Goal: Navigation & Orientation: Find specific page/section

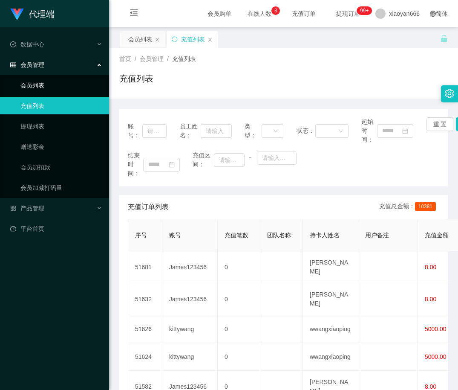
click at [65, 82] on link "会员列表" at bounding box center [61, 85] width 82 height 17
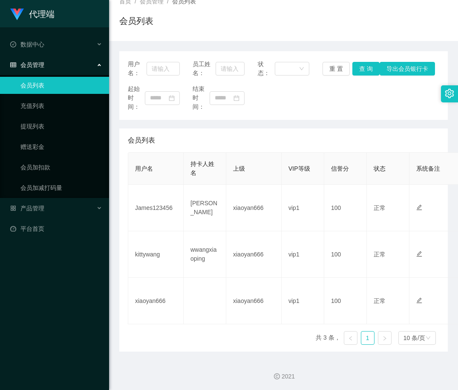
scroll to position [59, 0]
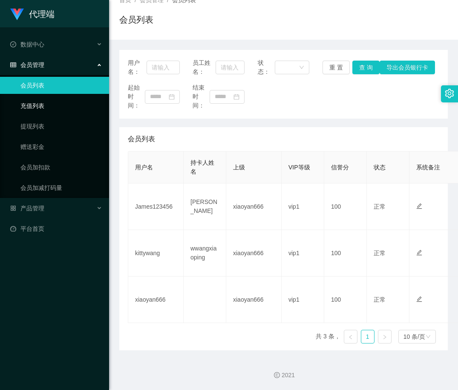
click at [66, 103] on link "充值列表" at bounding box center [61, 105] width 82 height 17
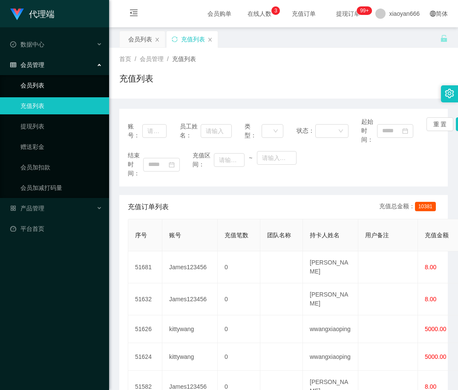
click at [70, 91] on link "会员列表" at bounding box center [61, 85] width 82 height 17
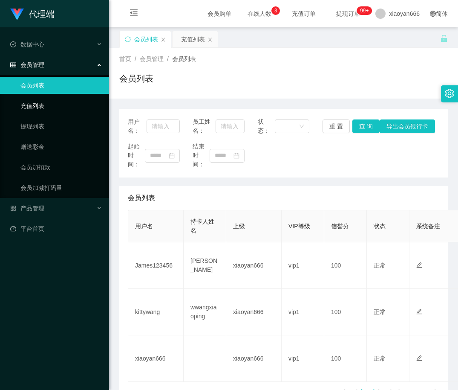
click at [61, 109] on link "充值列表" at bounding box center [61, 105] width 82 height 17
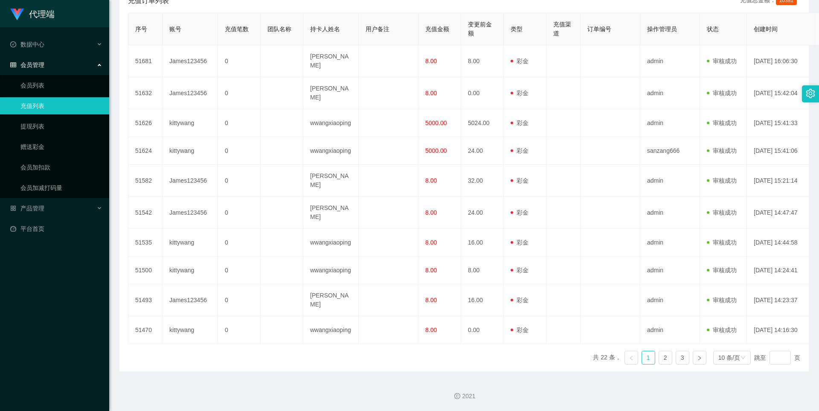
scroll to position [158, 0]
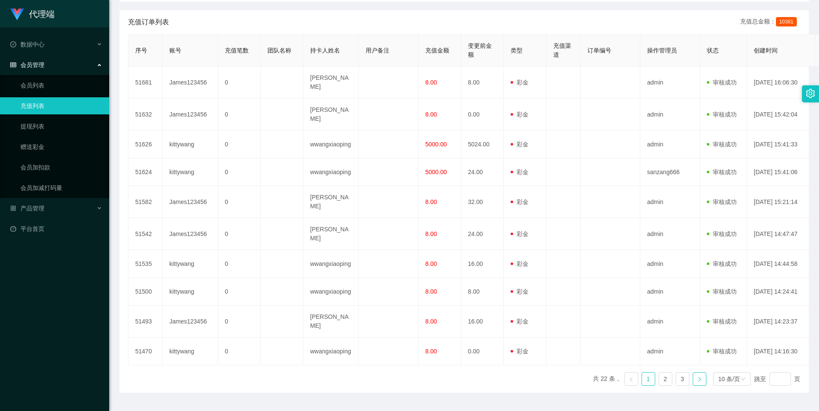
click at [458, 377] on icon "图标: right" at bounding box center [699, 379] width 3 height 4
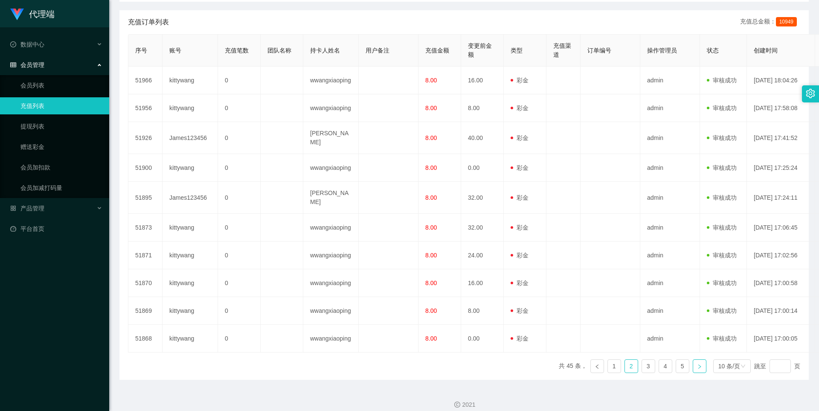
click at [458, 364] on icon "图标: right" at bounding box center [699, 366] width 5 height 5
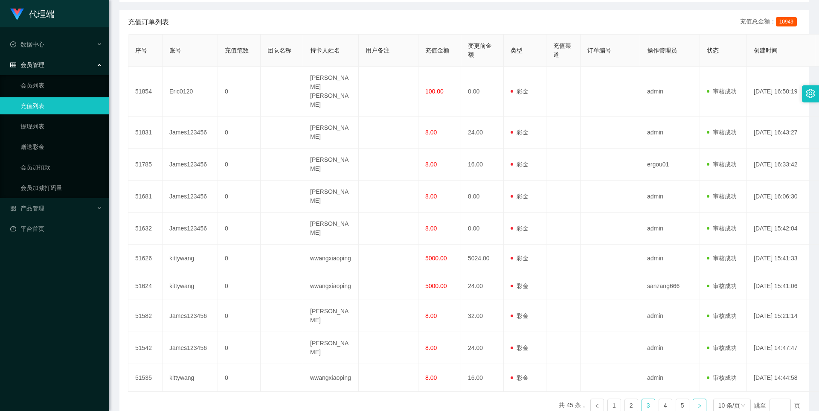
click at [458, 389] on icon "图标: right" at bounding box center [699, 405] width 5 height 5
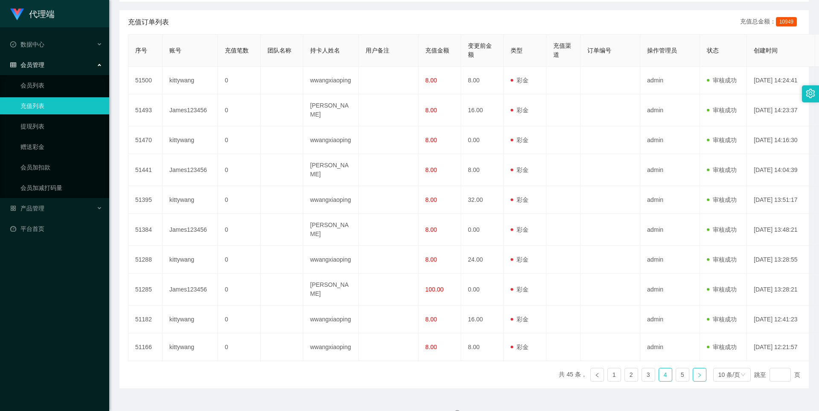
click at [458, 372] on icon "图标: right" at bounding box center [699, 374] width 5 height 5
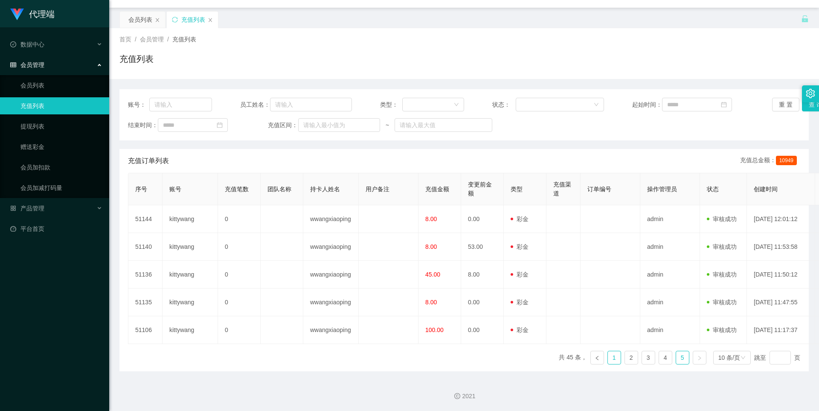
click at [458, 356] on link "1" at bounding box center [614, 357] width 13 height 13
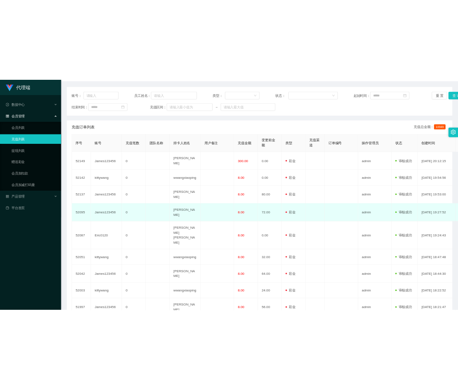
scroll to position [148, 0]
